Goal: Information Seeking & Learning: Learn about a topic

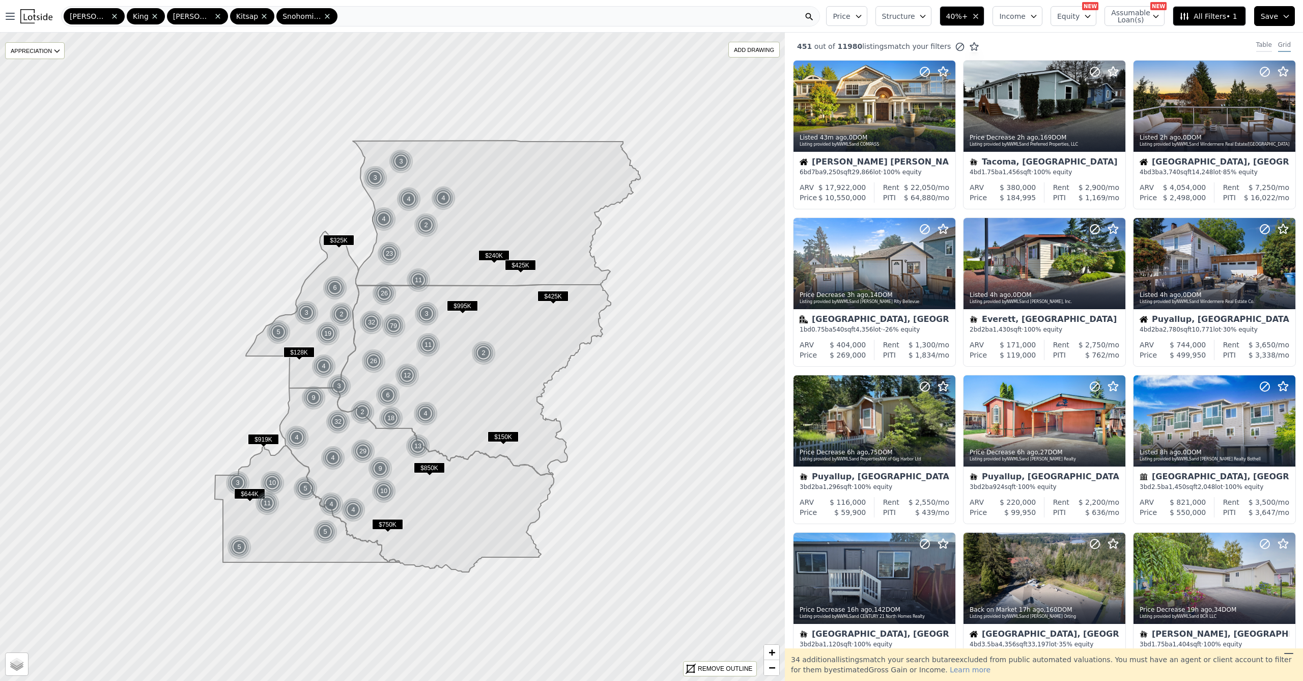
click at [1262, 43] on div "Table" at bounding box center [1265, 46] width 16 height 11
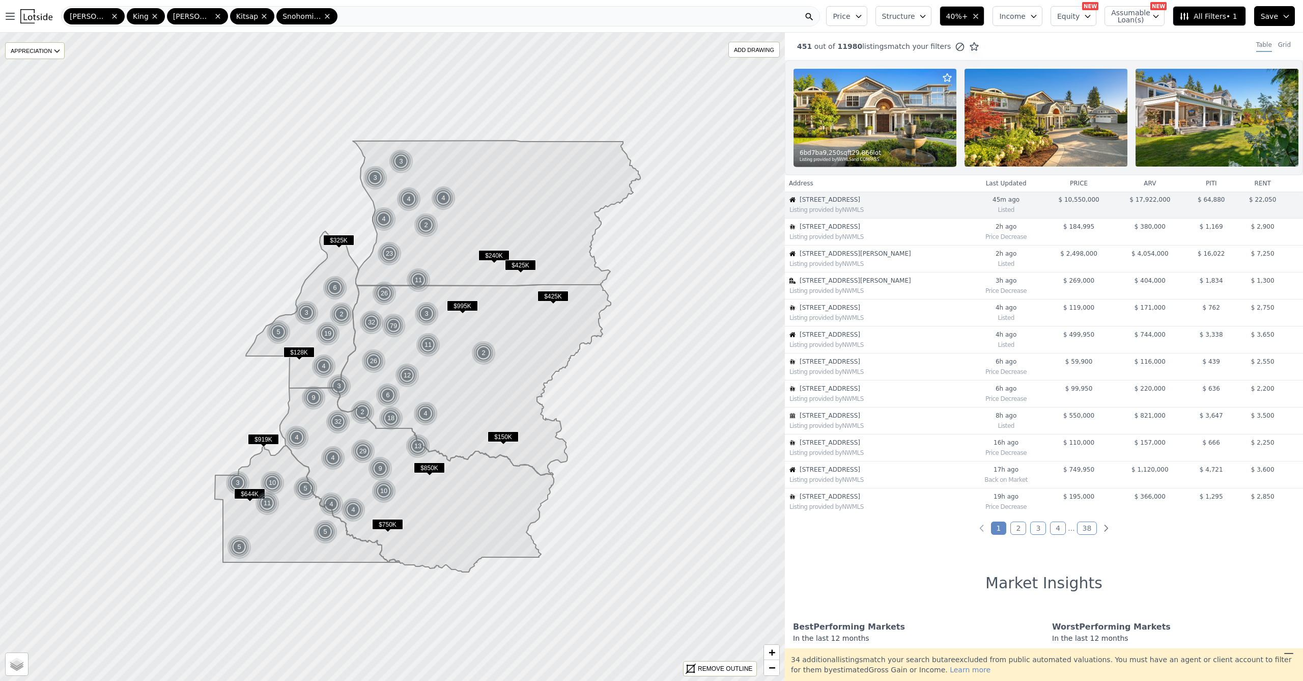
click at [1279, 40] on div "451 out of 11980 listings match your filters Table Grid" at bounding box center [1044, 46] width 518 height 27
click at [1278, 44] on div "Grid" at bounding box center [1284, 46] width 13 height 11
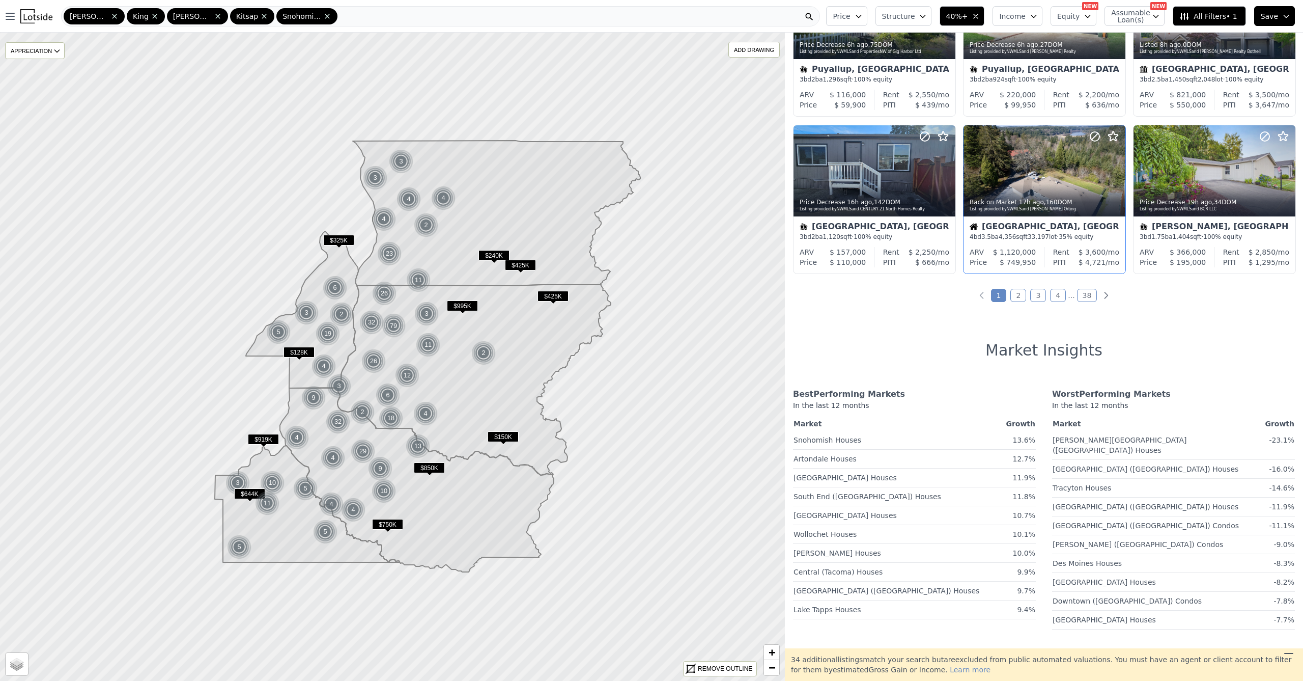
scroll to position [234, 0]
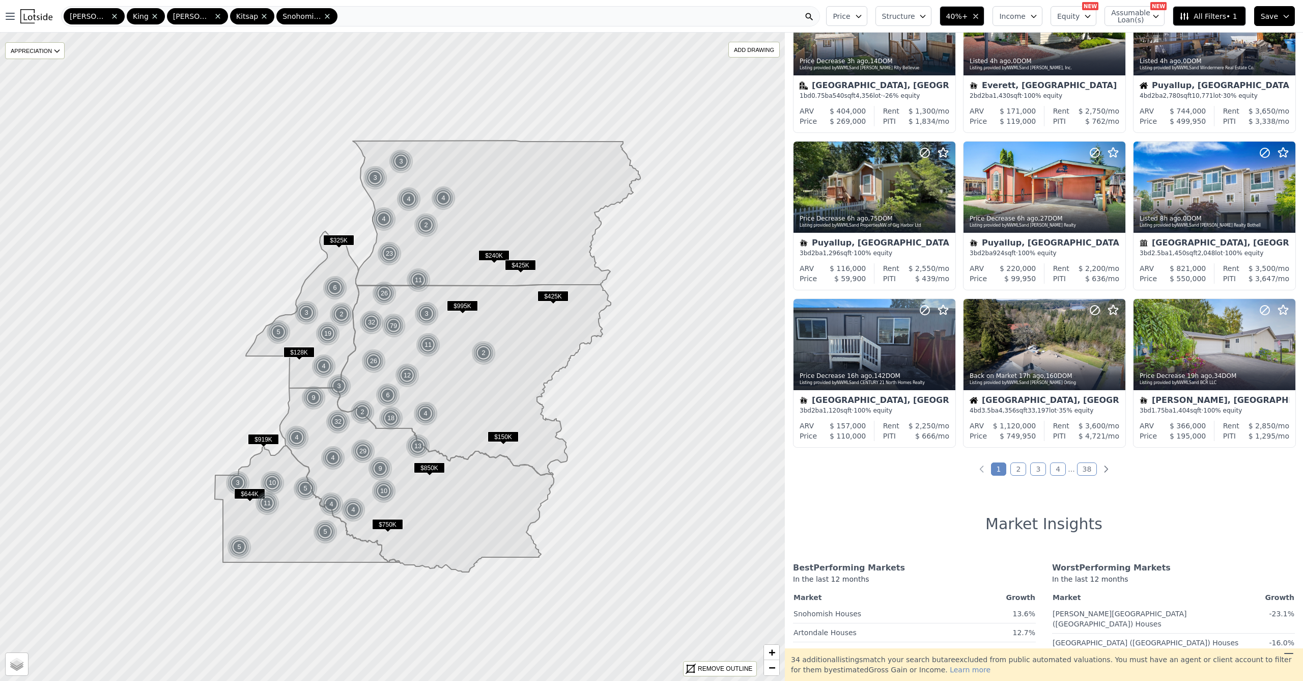
click at [1010, 478] on div "451 out of 11980 listings match your filters Table Grid Listed 45m ago , 0 DOM …" at bounding box center [1044, 341] width 518 height 616
click at [1013, 475] on link "2" at bounding box center [1019, 468] width 16 height 13
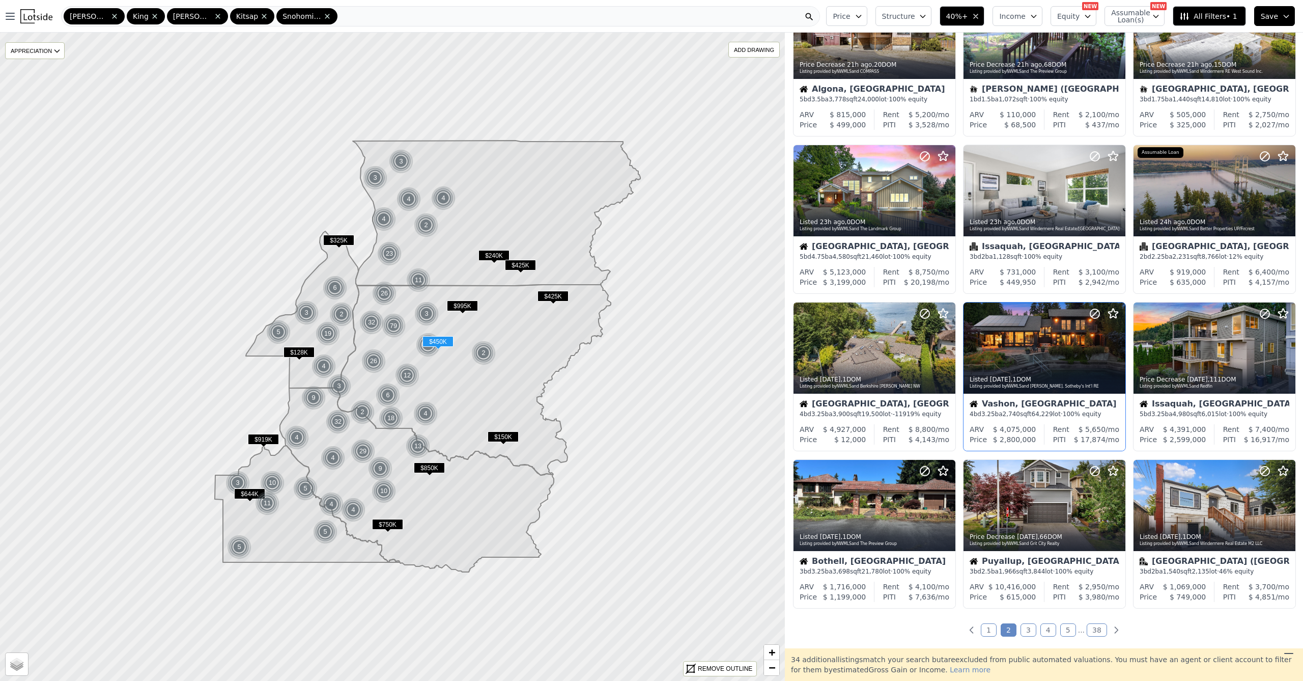
scroll to position [135, 0]
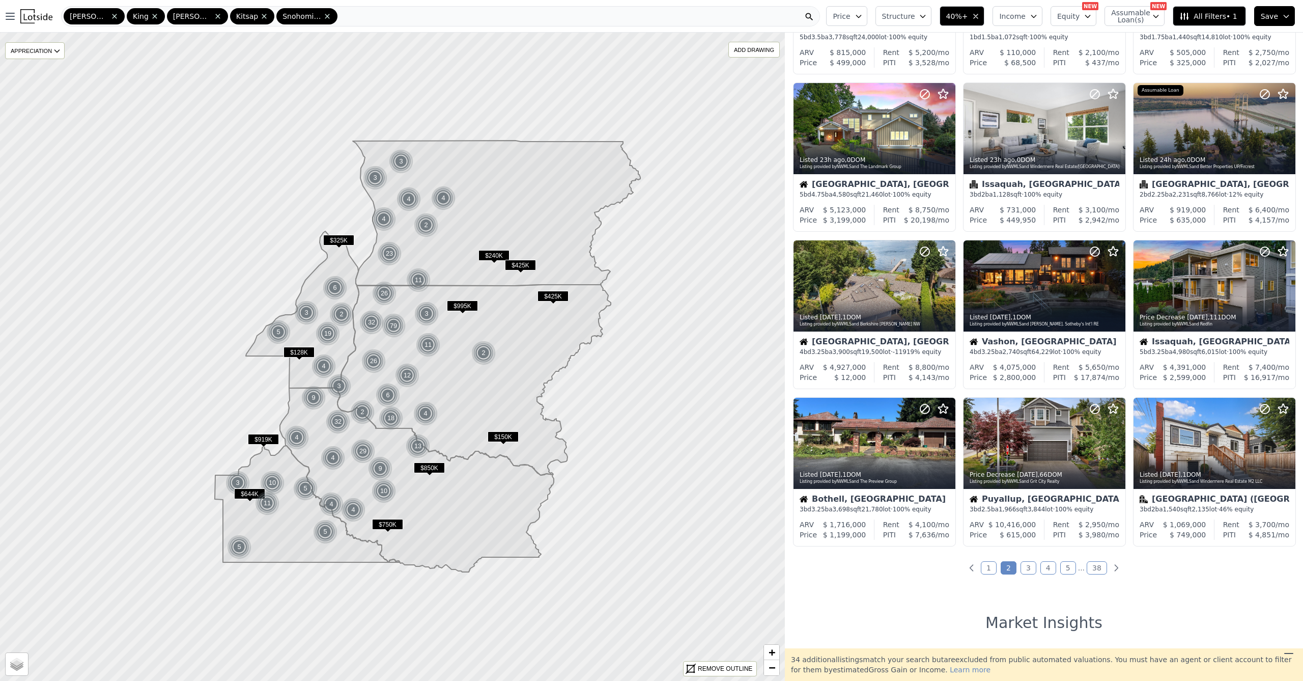
click at [1024, 574] on link "3" at bounding box center [1029, 567] width 16 height 13
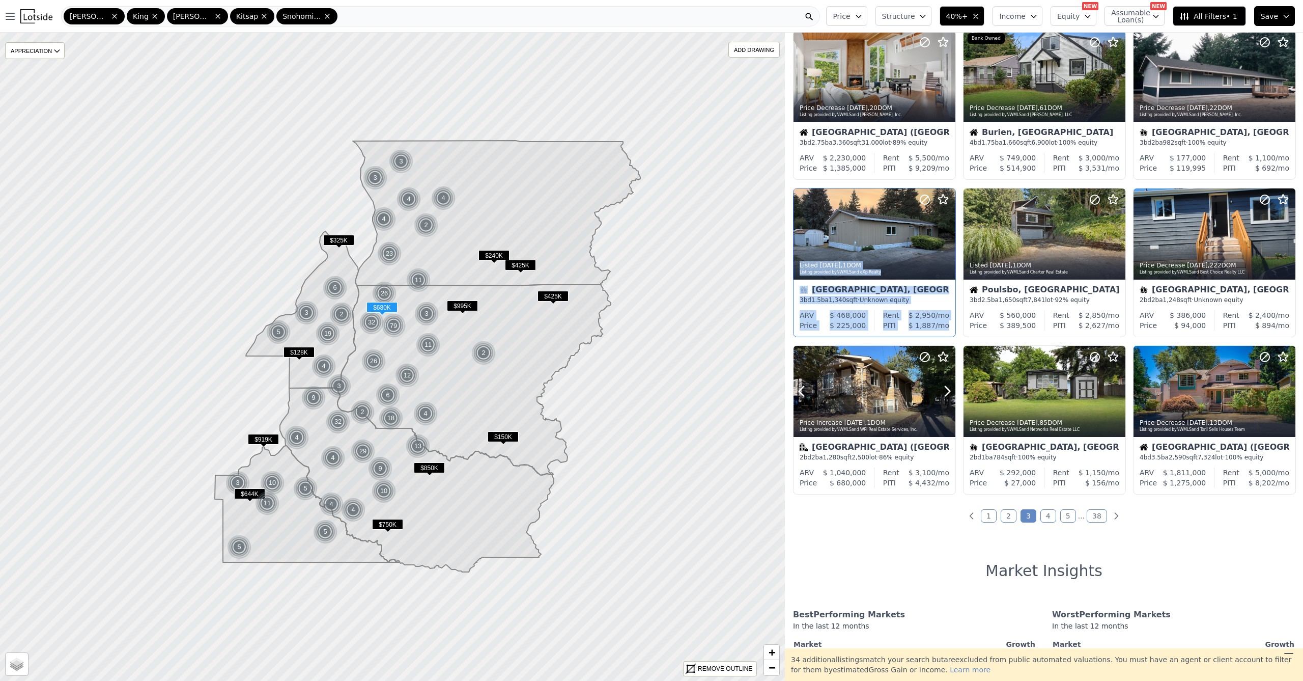
scroll to position [0, 0]
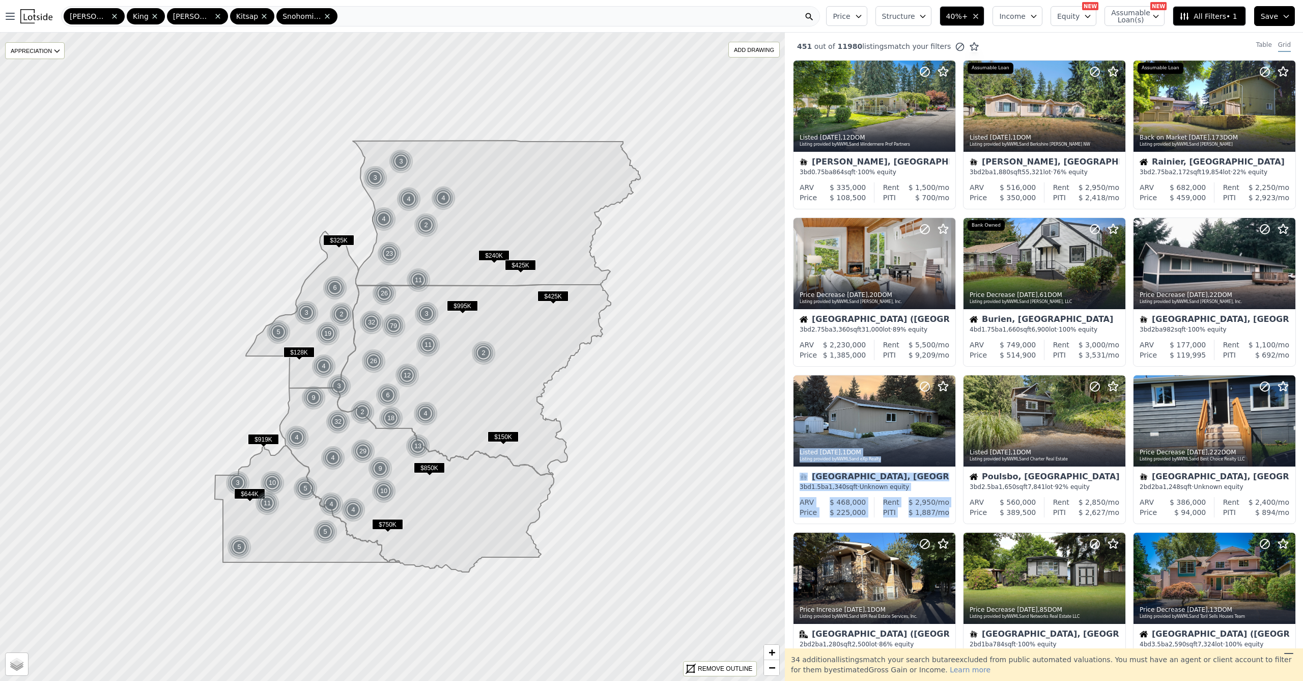
click at [925, 16] on icon "button" at bounding box center [922, 16] width 5 height 3
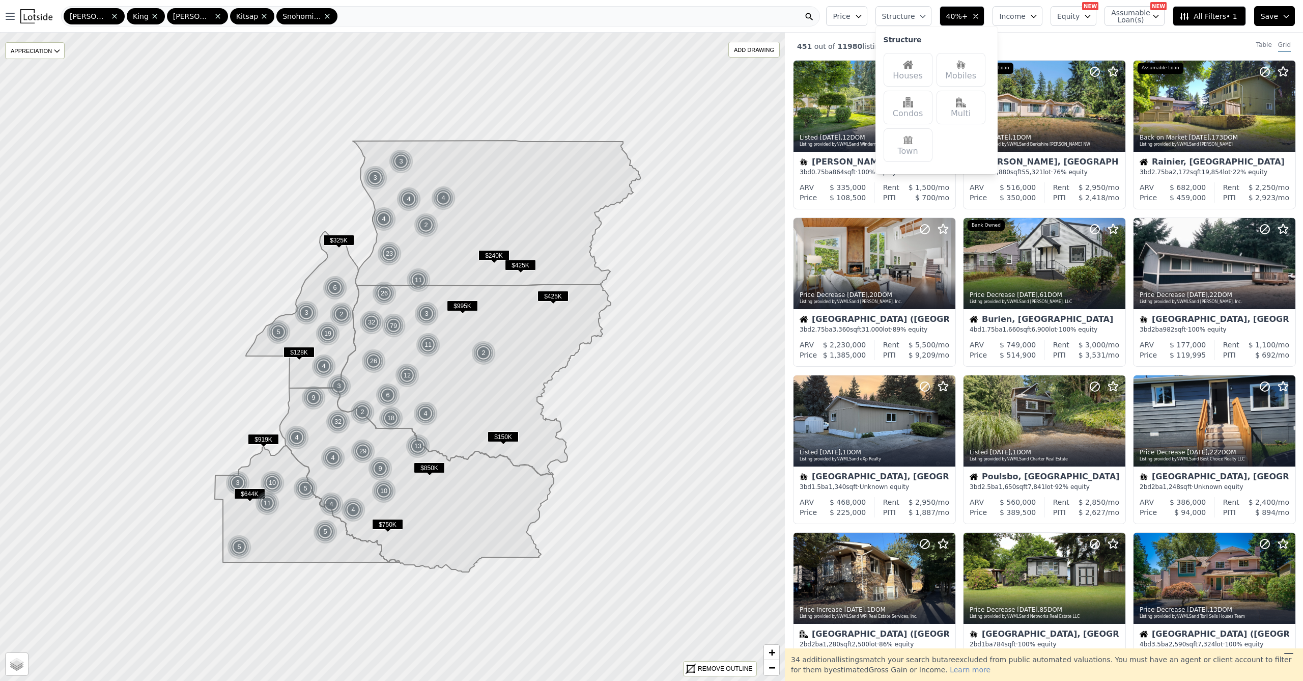
click at [913, 76] on div "Houses" at bounding box center [908, 70] width 49 height 34
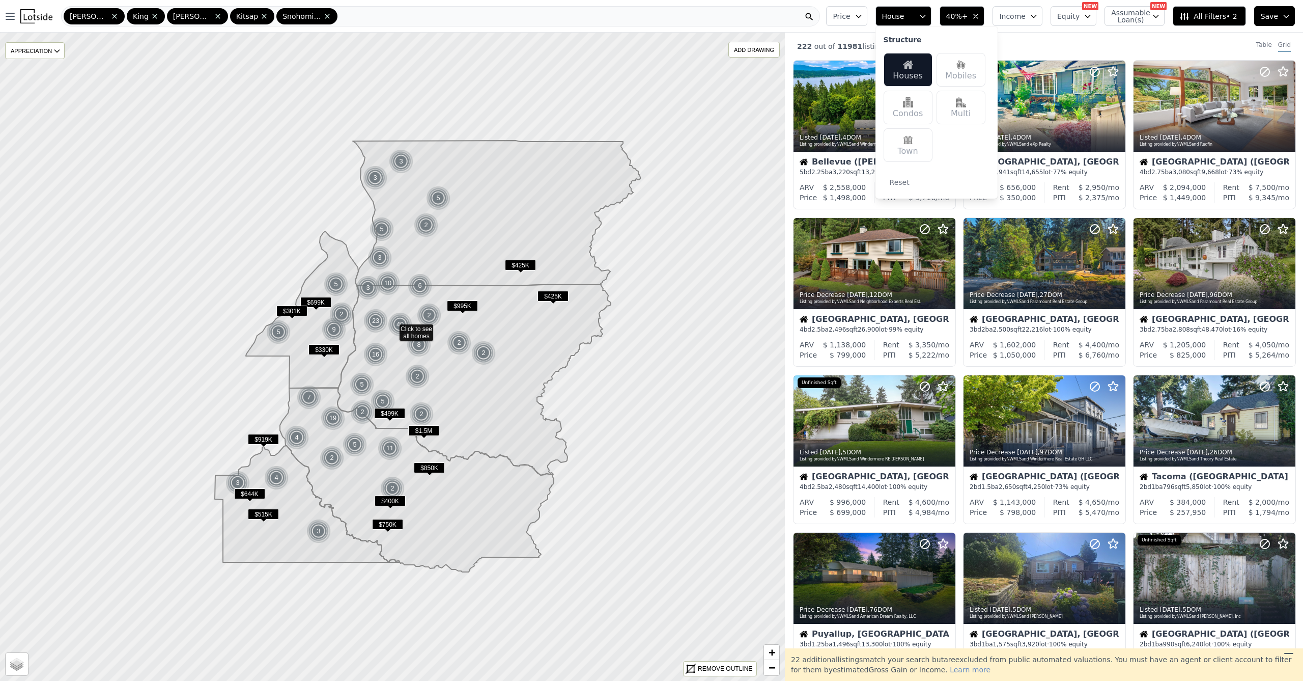
click at [923, 17] on button "House" at bounding box center [904, 16] width 56 height 20
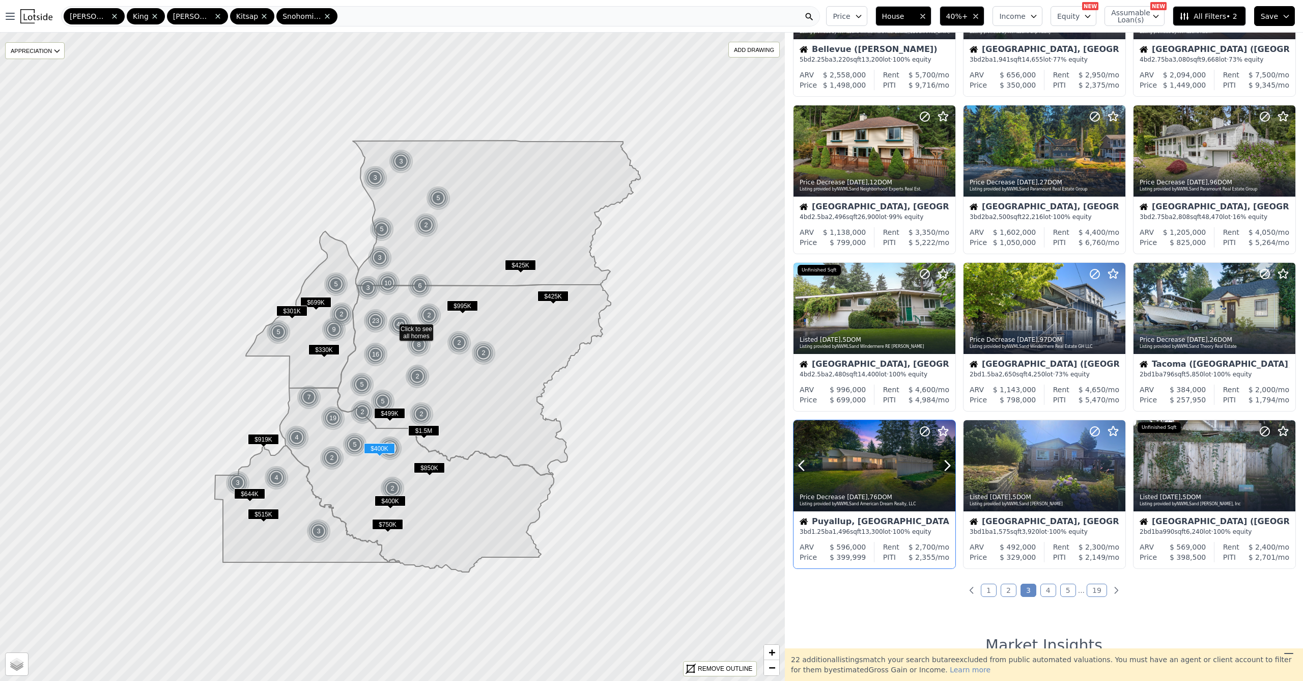
scroll to position [127, 0]
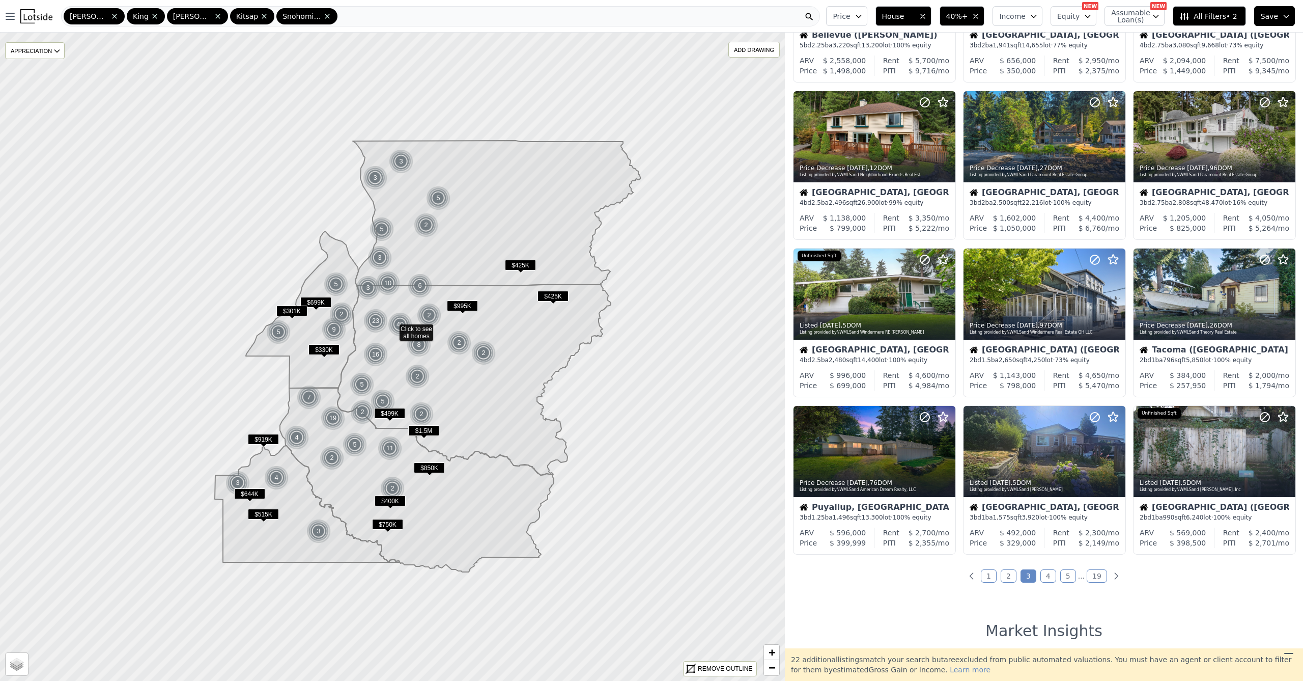
click at [992, 581] on link "1" at bounding box center [989, 575] width 16 height 13
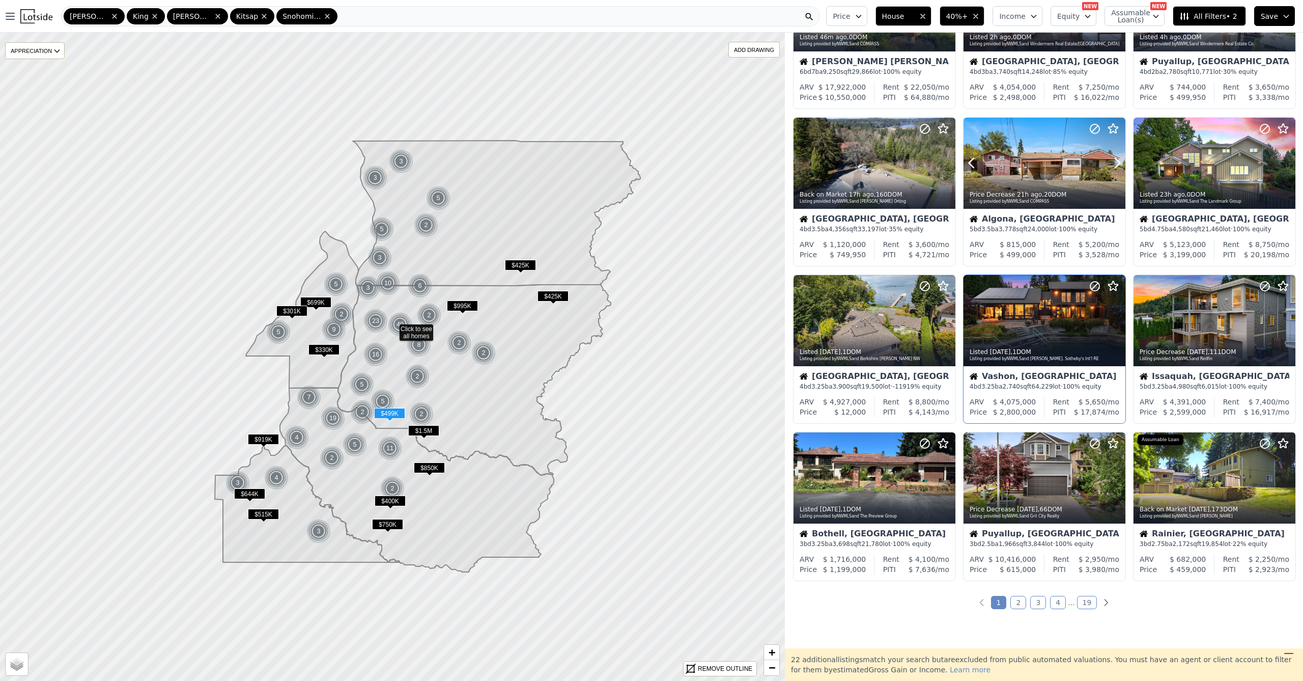
scroll to position [175, 0]
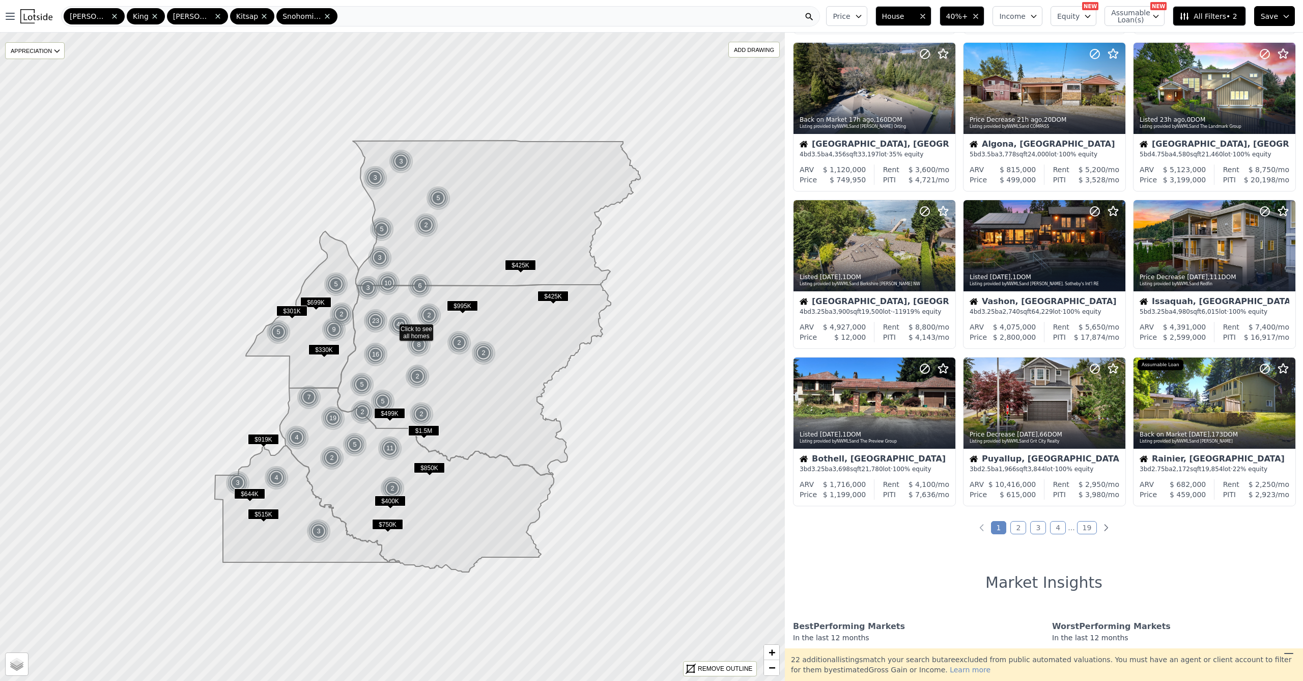
click at [1011, 529] on link "2" at bounding box center [1019, 527] width 16 height 13
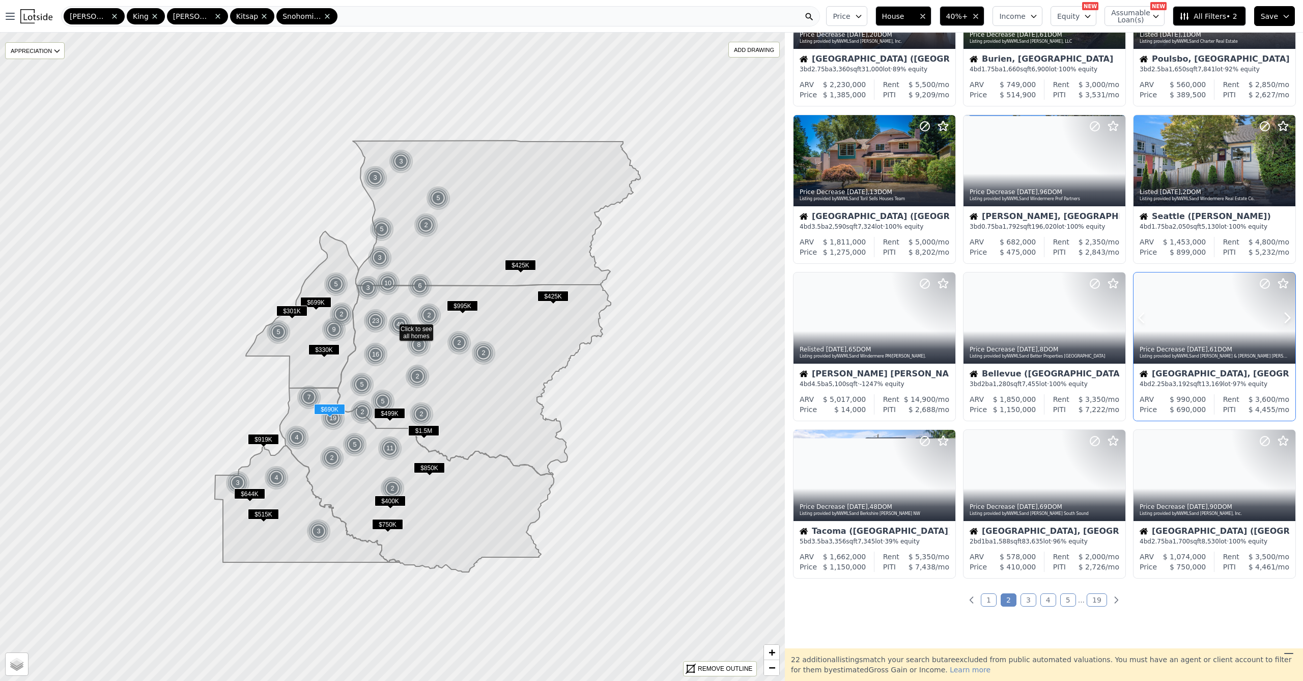
scroll to position [113, 0]
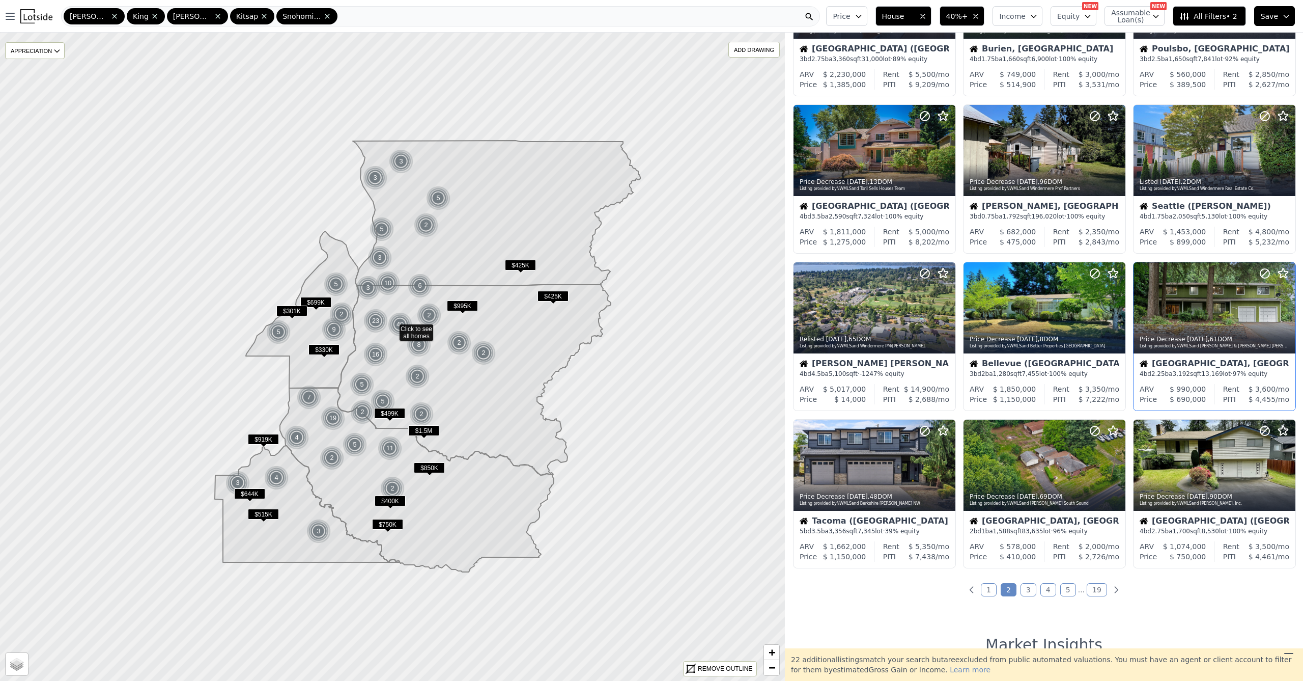
click at [1029, 596] on link "3" at bounding box center [1029, 589] width 16 height 13
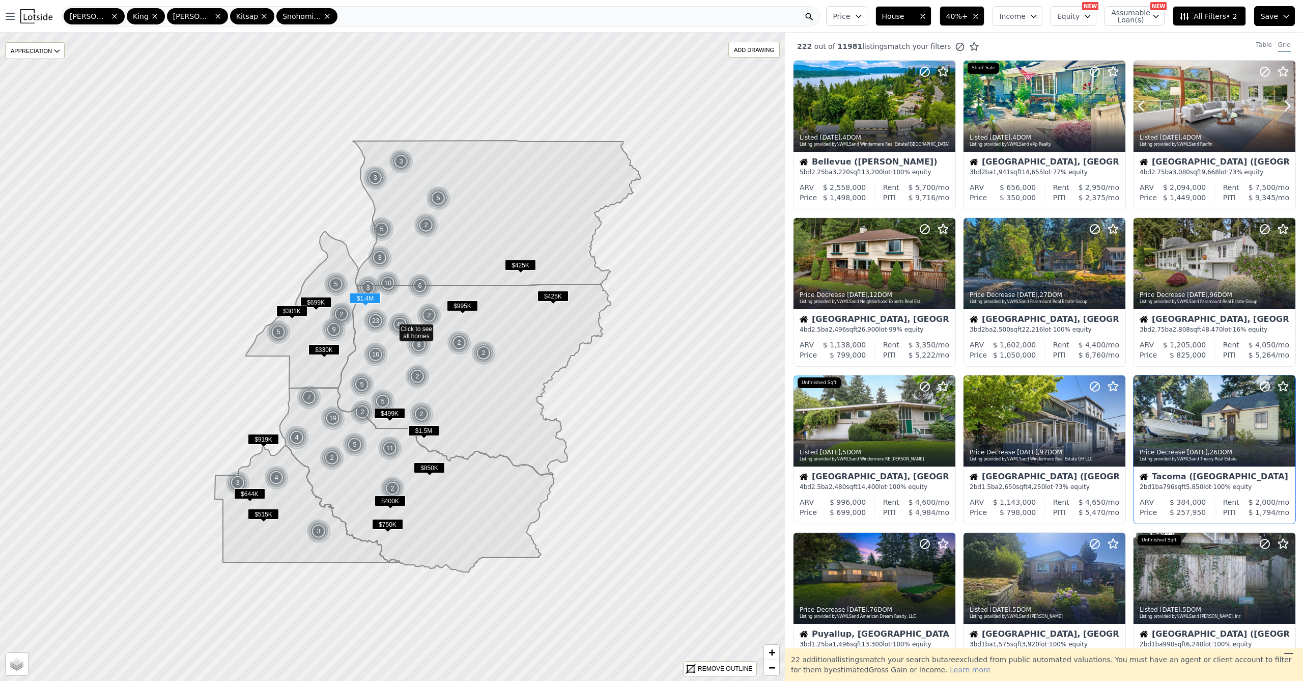
scroll to position [176, 0]
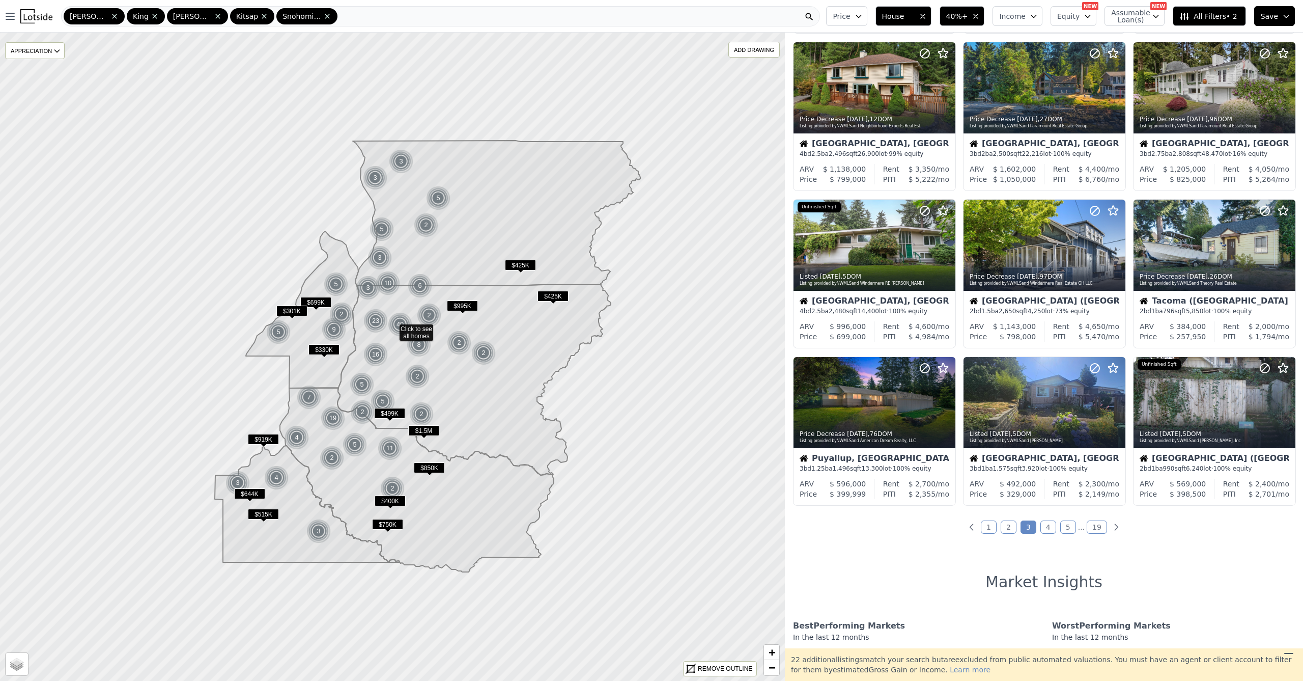
click at [1041, 532] on link "4" at bounding box center [1049, 526] width 16 height 13
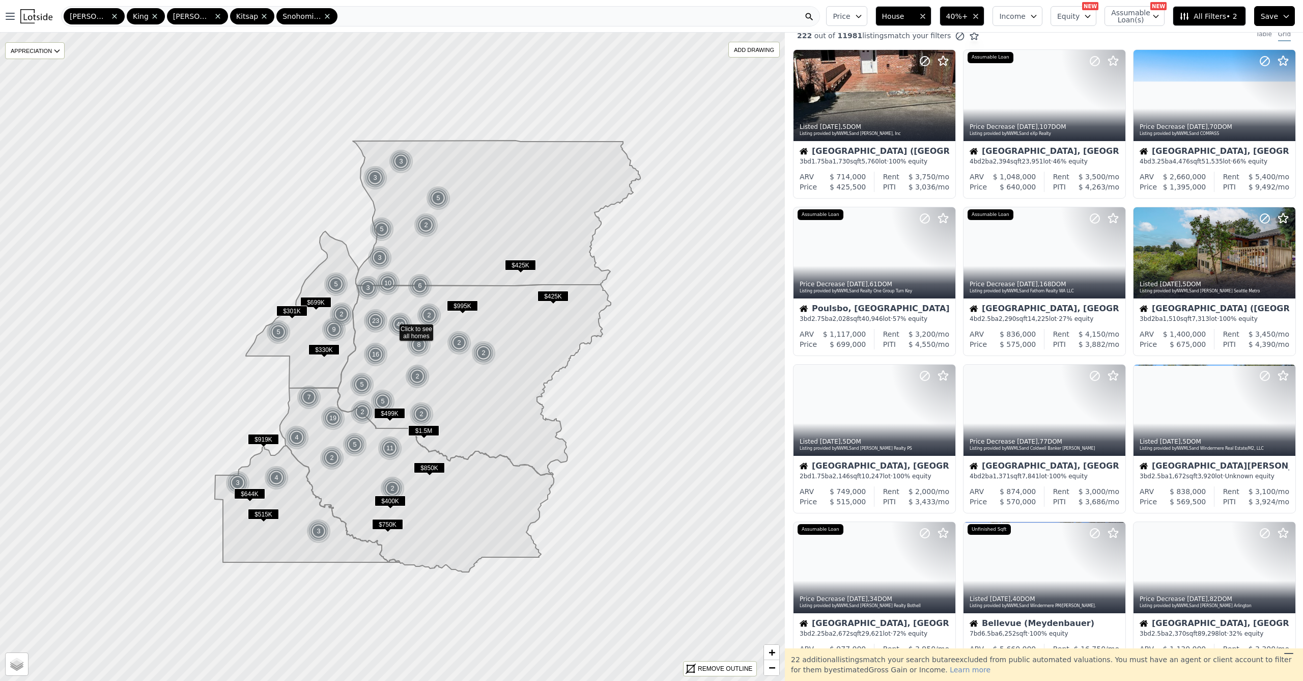
scroll to position [80, 0]
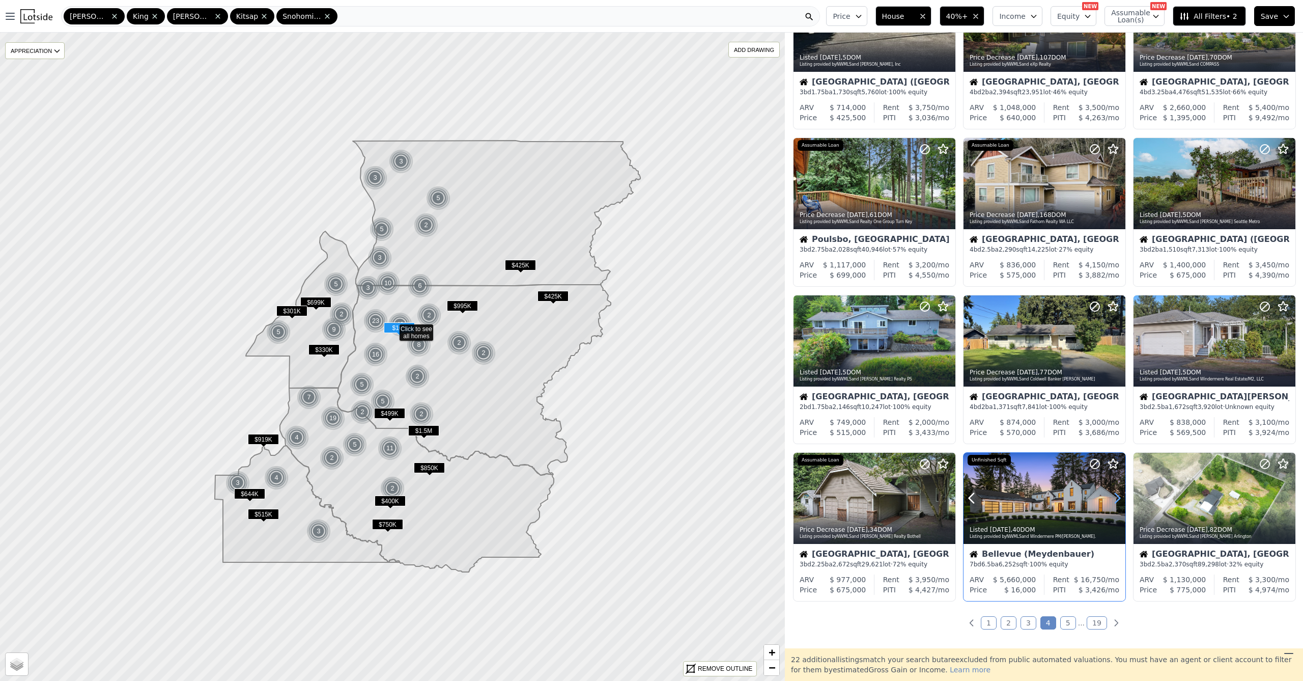
click at [1112, 503] on icon at bounding box center [1117, 498] width 16 height 16
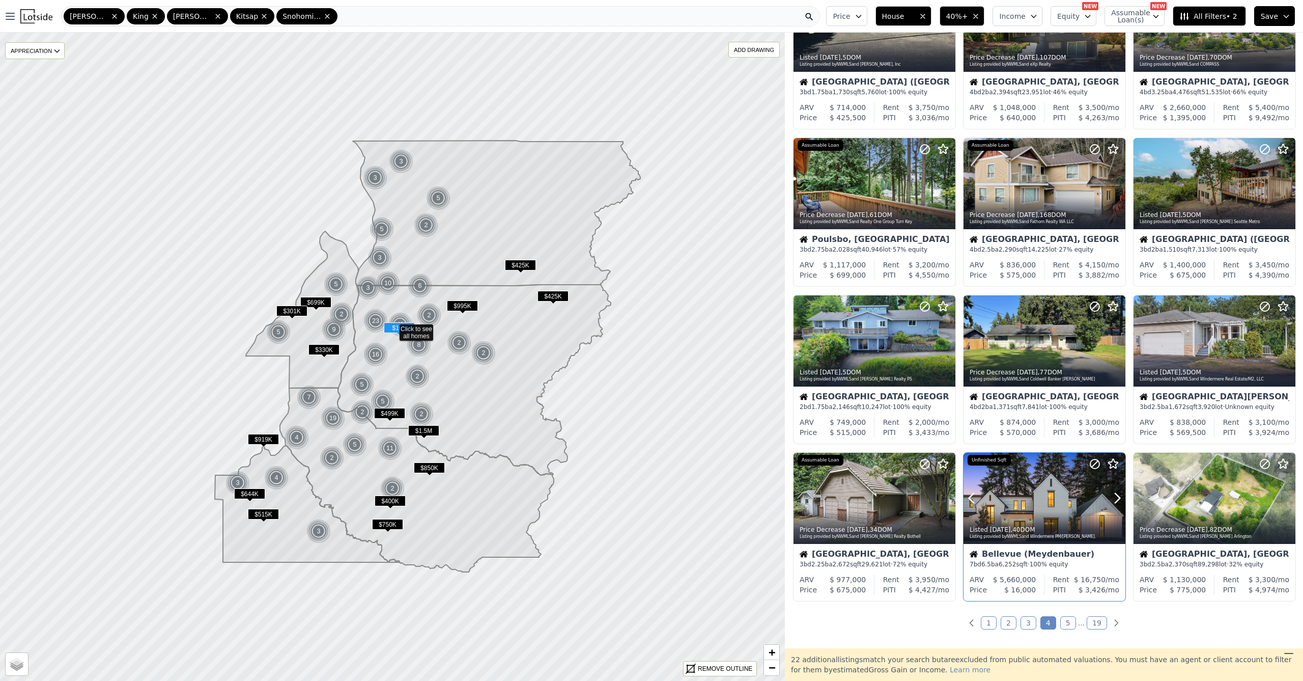
click at [1070, 498] on div at bounding box center [1093, 485] width 65 height 65
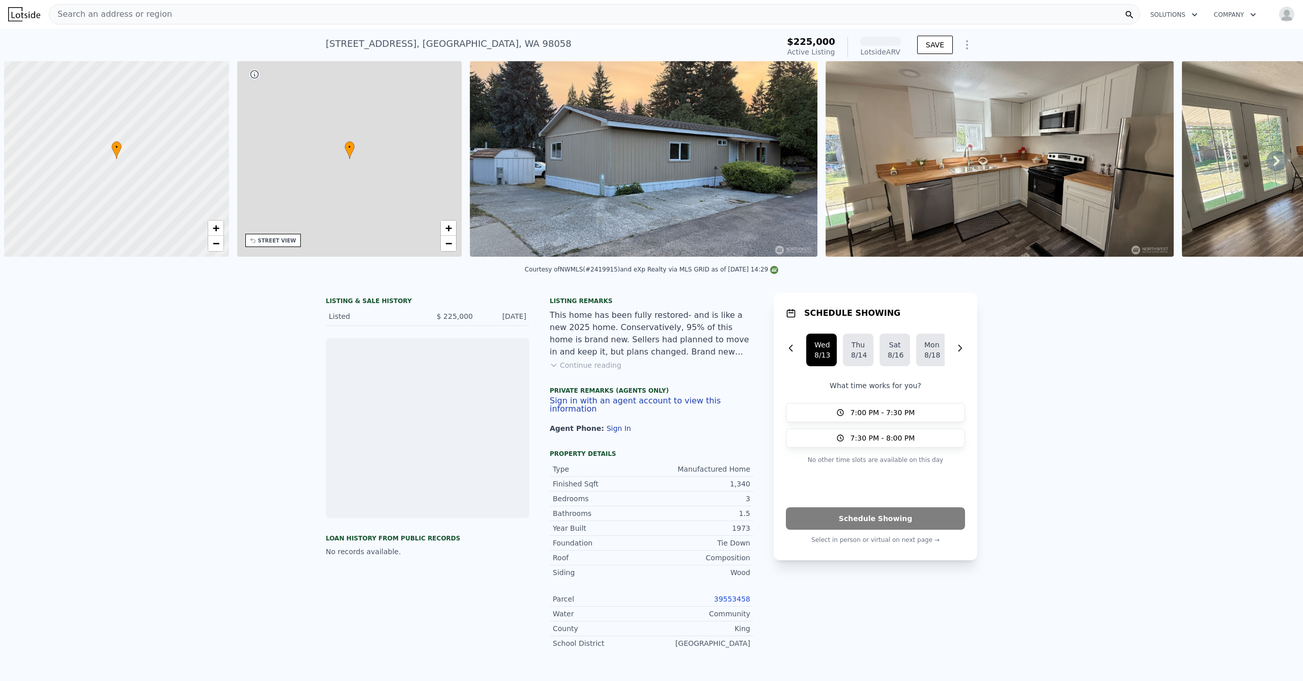
scroll to position [0, 4]
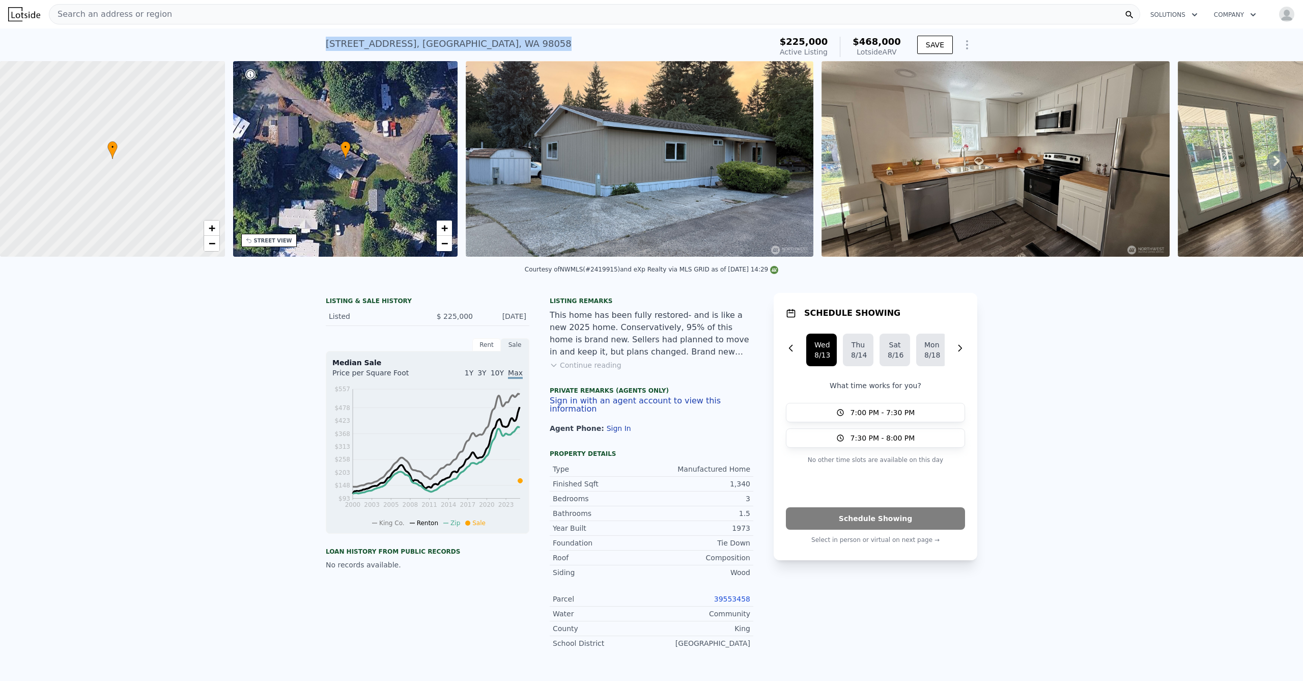
drag, startPoint x: 423, startPoint y: 34, endPoint x: 287, endPoint y: 41, distance: 136.2
click at [287, 41] on div "[STREET_ADDRESS] Active at $225k (~ARV $468k ) $225,000 Active Listing $468,000…" at bounding box center [651, 45] width 1303 height 33
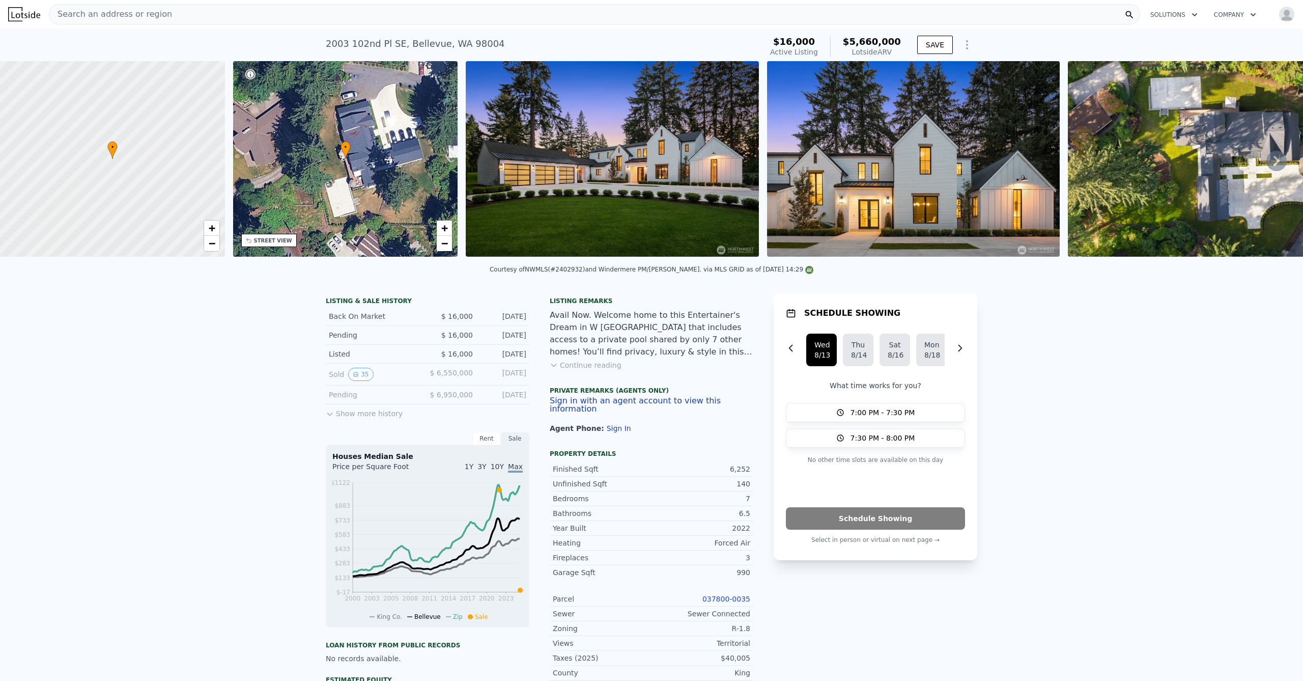
scroll to position [0, 4]
drag, startPoint x: 495, startPoint y: 49, endPoint x: 320, endPoint y: 45, distance: 174.7
click at [320, 45] on div "[STREET_ADDRESS] Active at $16k (~ARV $5.660m ) $16,000 Active Listing $5,660,0…" at bounding box center [651, 45] width 1303 height 33
copy div "[STREET_ADDRESS] Active at $16k (~ARV $5.660m )"
click at [383, 22] on div "Search an address or region" at bounding box center [595, 14] width 1092 height 20
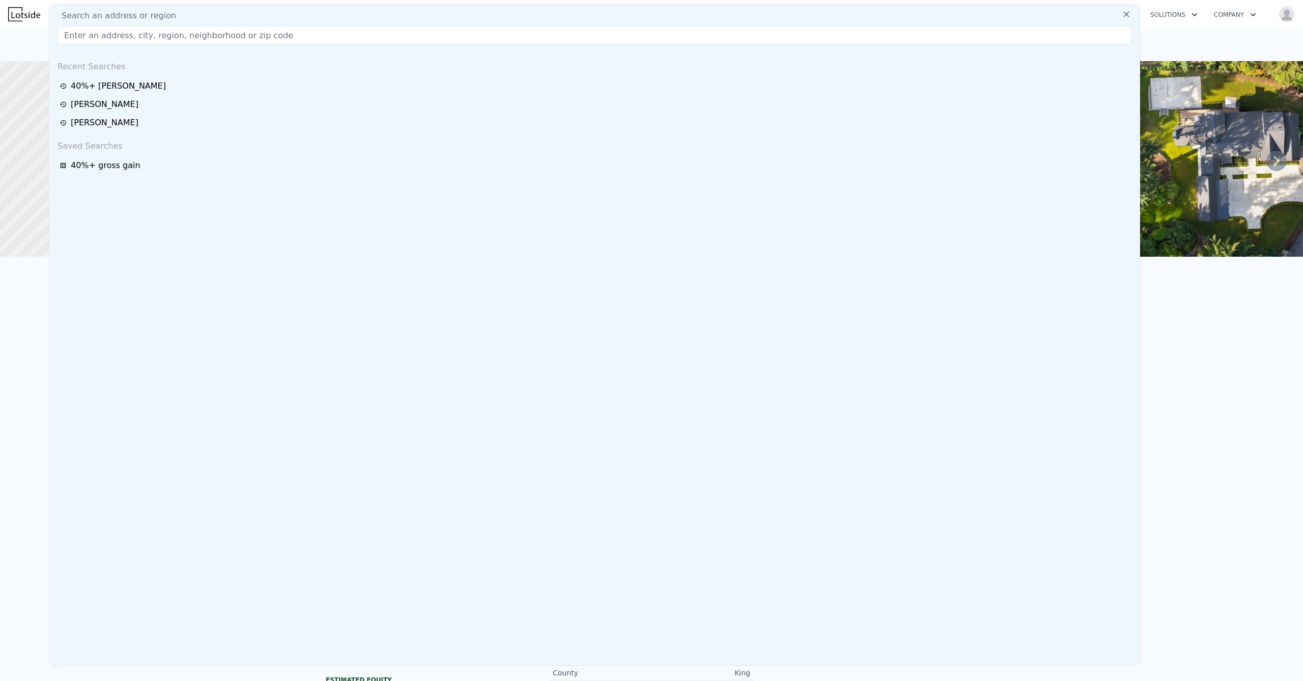
type input "[STREET_ADDRESS]"
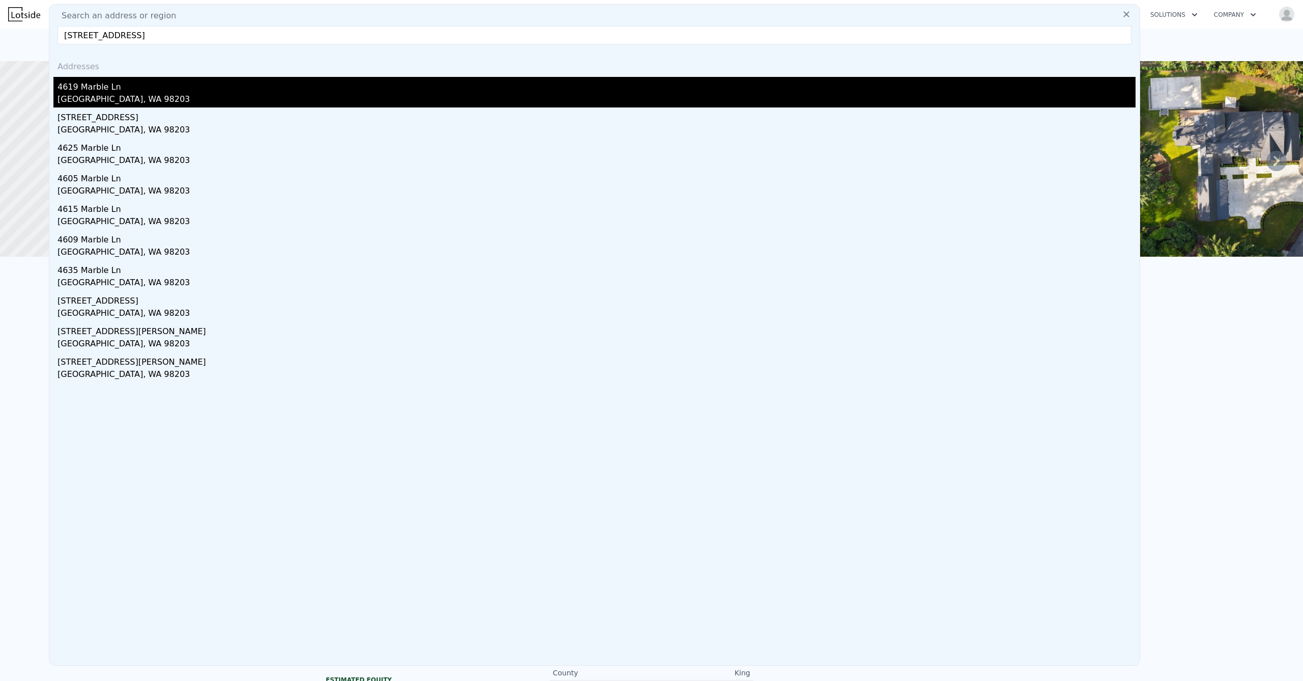
click at [117, 97] on div "[GEOGRAPHIC_DATA], WA 98203" at bounding box center [597, 100] width 1078 height 14
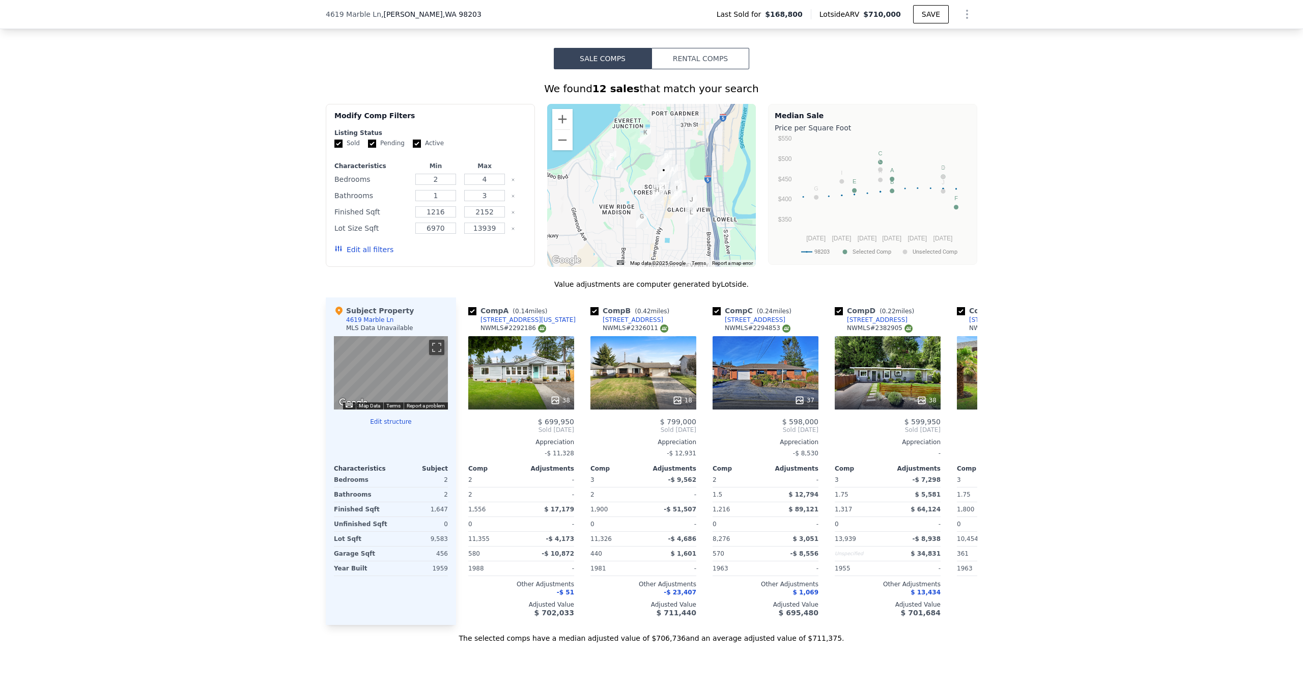
scroll to position [830, 0]
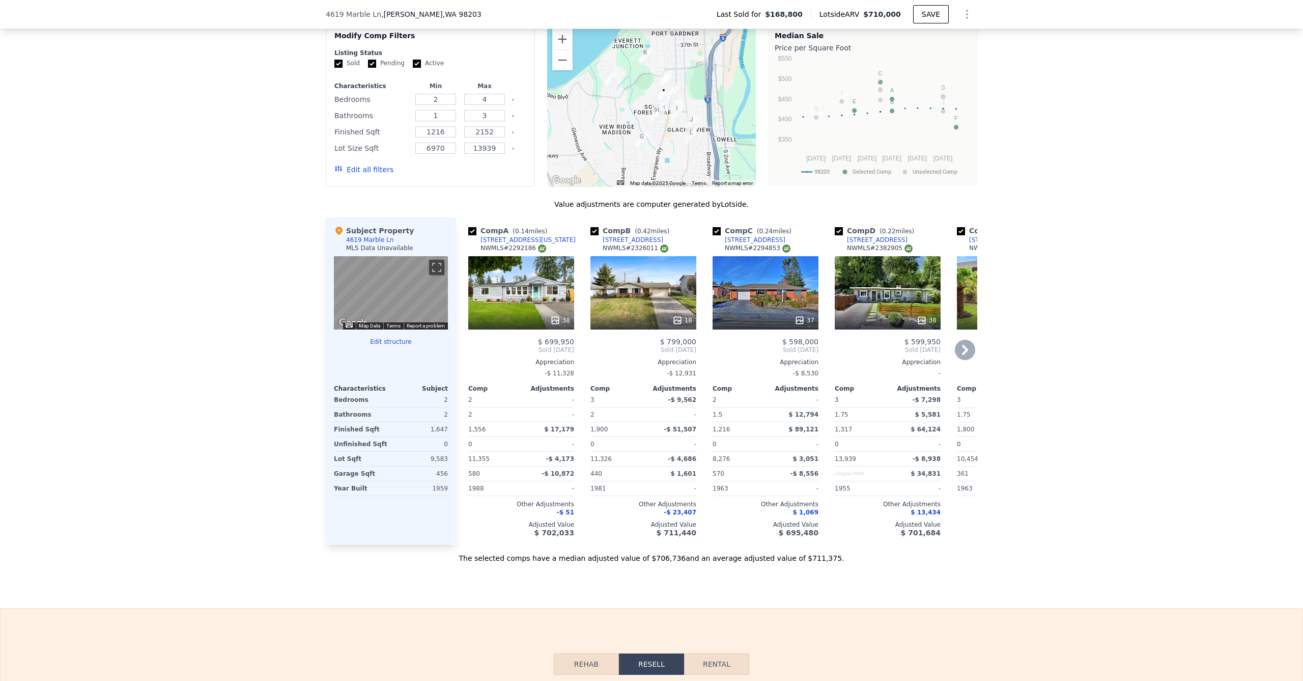
click at [494, 311] on div "38" at bounding box center [521, 292] width 106 height 73
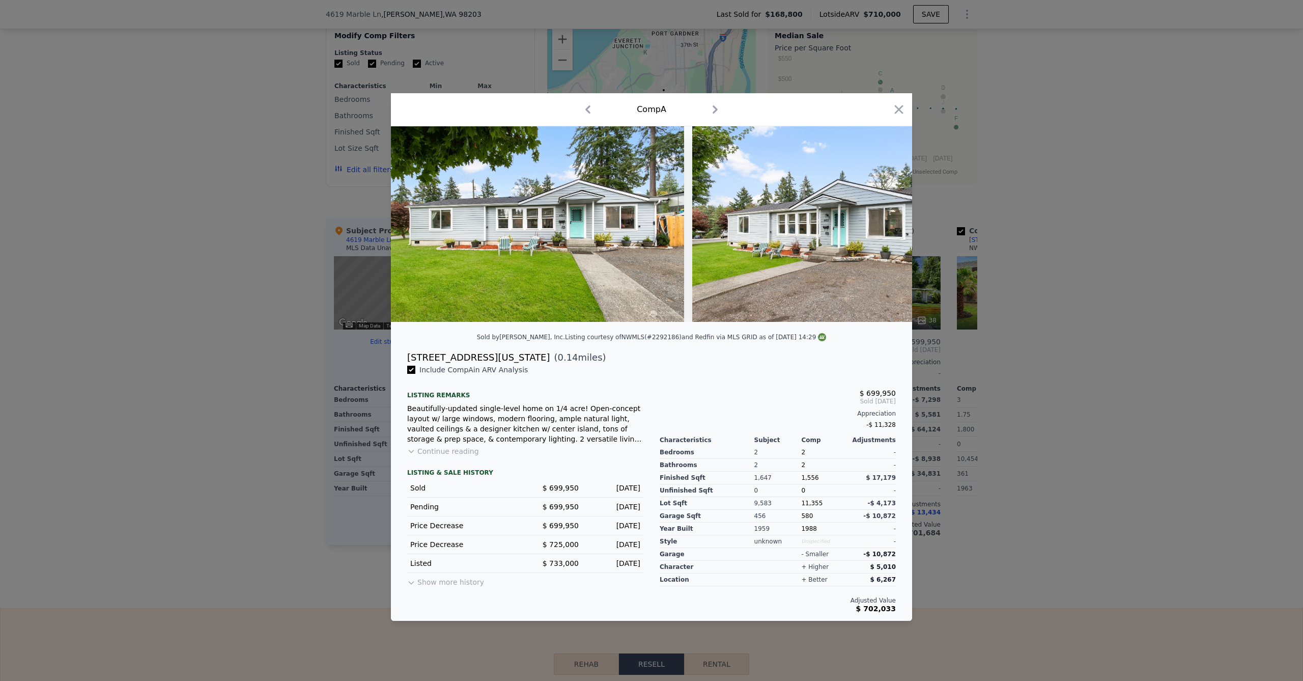
click at [191, 390] on div at bounding box center [651, 340] width 1303 height 681
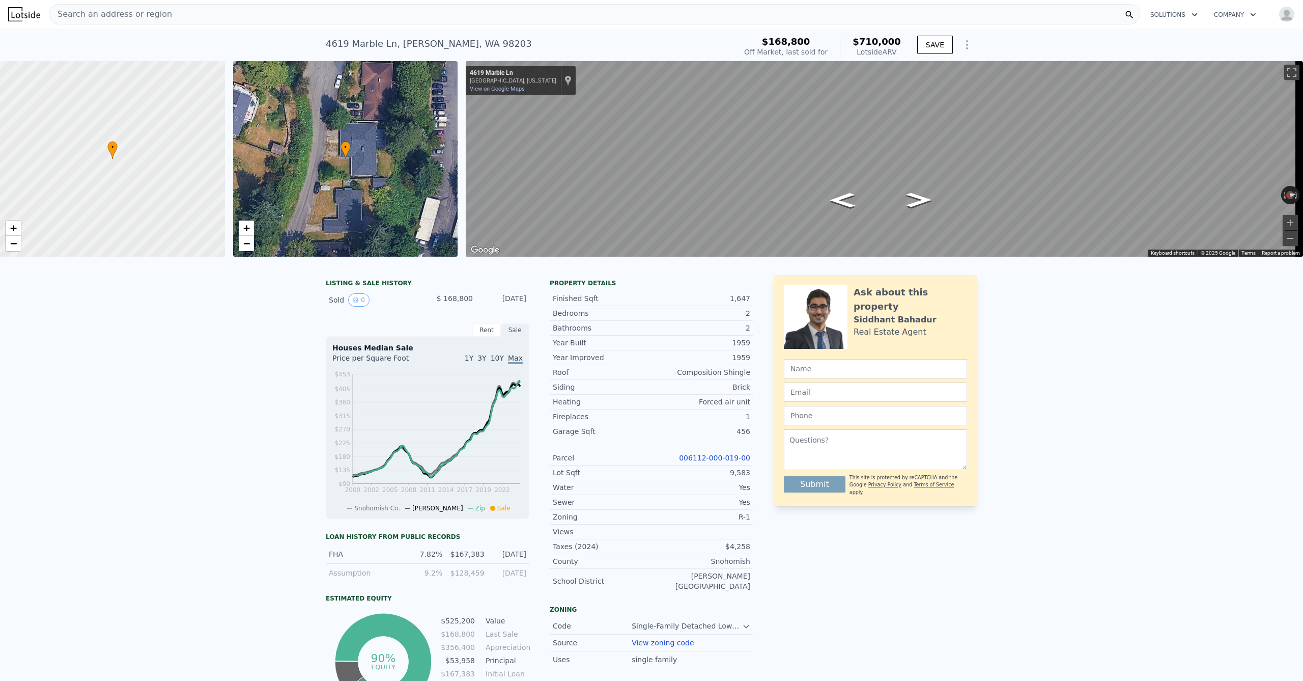
click at [368, 222] on div "• + − • + − ← Move left → Move right ↑ Move up ↓ Move down + Zoom in - Zoom out…" at bounding box center [651, 159] width 1303 height 196
drag, startPoint x: 333, startPoint y: 44, endPoint x: 322, endPoint y: 44, distance: 11.7
click at [321, 44] on div "[STREET_ADDRESS] Sold [DATE] for $168,800 (~ARV $710k ) $168,800 Off Market, la…" at bounding box center [651, 45] width 1303 height 33
